Goal: Register for event/course

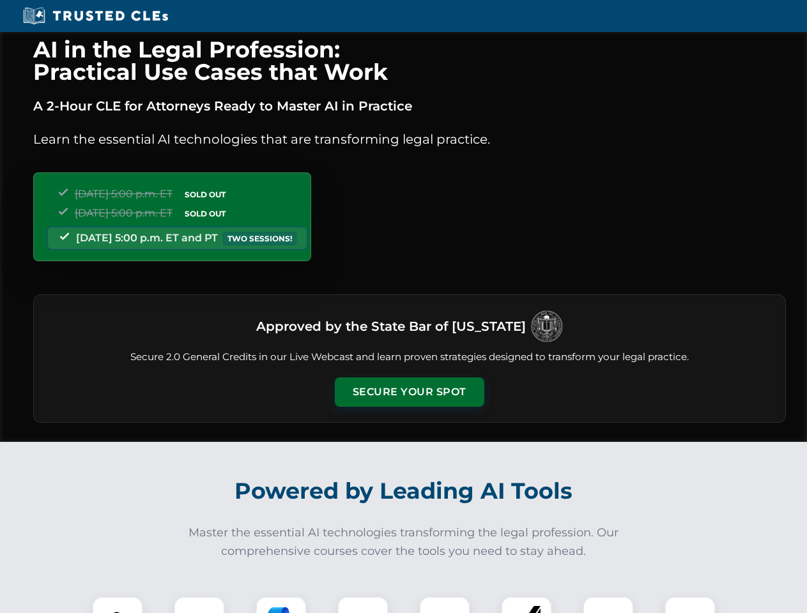
click at [409, 392] on button "Secure Your Spot" at bounding box center [410, 392] width 150 height 29
click at [118, 605] on img at bounding box center [117, 622] width 37 height 37
